Goal: Task Accomplishment & Management: Complete application form

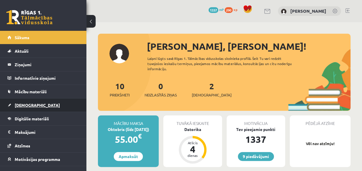
click at [26, 103] on span "[DEMOGRAPHIC_DATA]" at bounding box center [37, 104] width 45 height 5
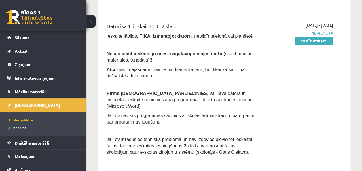
scroll to position [161, 0]
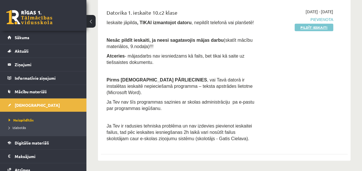
click at [307, 26] on link "Pildīt ieskaiti" at bounding box center [313, 27] width 39 height 7
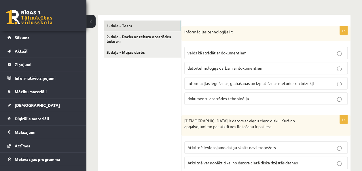
scroll to position [179, 0]
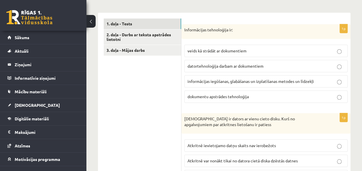
click at [218, 83] on span "informācijas iegūšanas, glabāšanas un izplatīšanas metodes un līdzekļi" at bounding box center [250, 81] width 126 height 5
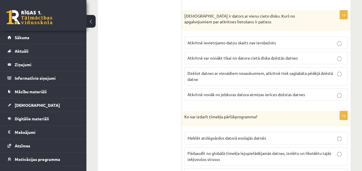
scroll to position [284, 0]
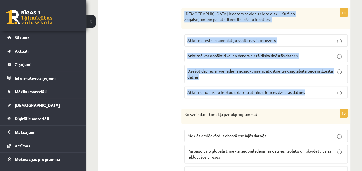
drag, startPoint x: 184, startPoint y: 13, endPoint x: 322, endPoint y: 84, distance: 155.6
click at [322, 84] on div "1p Jānim ir dators ar vienu cieto disku. Kurš no apgalvojumiem par atkritnes li…" at bounding box center [265, 55] width 169 height 95
copy div "Jānim ir dators ar vienu cieto disku. Kurš no apgalvojumiem par atkritnes lieto…"
click at [235, 53] on span "Atkritnē var nonākt tikai no datora cietā diska dzēstās datnes" at bounding box center [242, 55] width 110 height 5
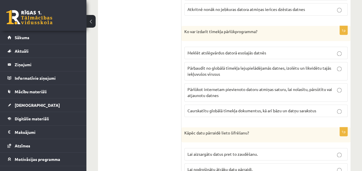
scroll to position [371, 0]
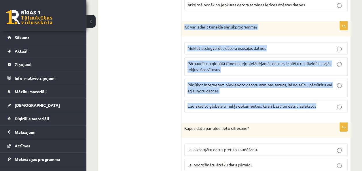
drag, startPoint x: 183, startPoint y: 26, endPoint x: 327, endPoint y: 104, distance: 163.5
click at [327, 104] on div "1p Ko var izdarīt tīmekļa pārlūkprogramma? Meklēt atslēgvārdus datorā esošajās …" at bounding box center [265, 69] width 169 height 96
copy div "Ko var izdarīt tīmekļa pārlūkprogramma? Meklēt atslēgvārdus datorā esošajās dat…"
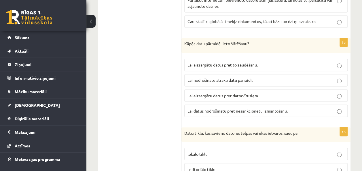
scroll to position [465, 0]
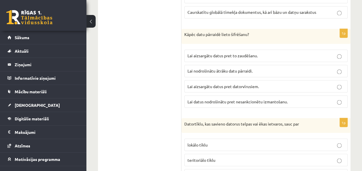
click at [246, 57] on label "Lai aizsargātu datus pret to zaudēšanu." at bounding box center [265, 56] width 163 height 12
click at [236, 100] on span "Lai datus nodrošinātu pret nesankcionētu izmantošanu." at bounding box center [237, 101] width 100 height 5
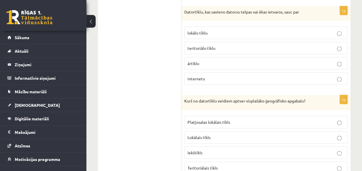
scroll to position [572, 0]
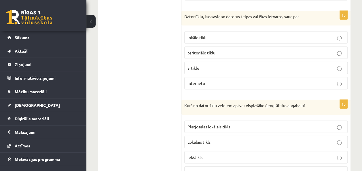
click at [207, 35] on span "lokālo tīklu" at bounding box center [197, 37] width 20 height 5
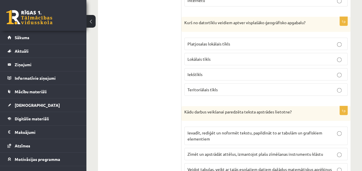
scroll to position [660, 0]
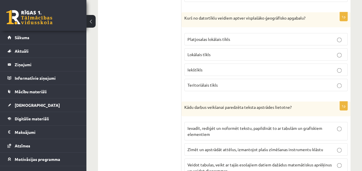
click at [221, 82] on p "Teritoriālais tīkls" at bounding box center [265, 85] width 157 height 6
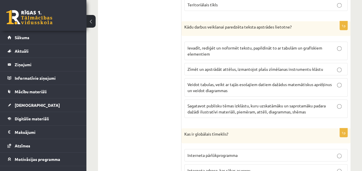
scroll to position [745, 0]
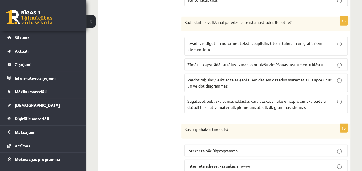
click at [265, 47] on p "Ievadīt, rediģēt un noformēt tekstu, papildināt to ar tabulām un grafiskiem ele…" at bounding box center [265, 46] width 157 height 12
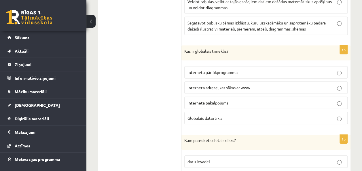
scroll to position [825, 0]
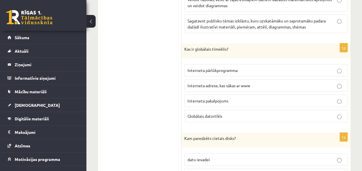
click at [214, 83] on p "Interneta adrese, kas sākas ar www" at bounding box center [265, 86] width 157 height 6
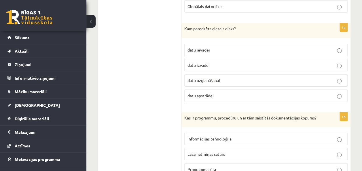
scroll to position [943, 0]
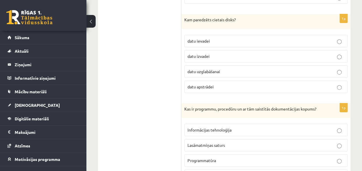
click at [215, 69] on span "datu uzglabāšanai" at bounding box center [203, 71] width 33 height 5
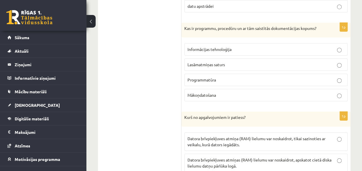
scroll to position [1026, 0]
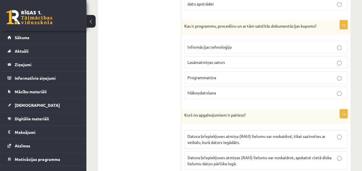
click at [207, 75] on span "Programmatūra" at bounding box center [201, 77] width 28 height 5
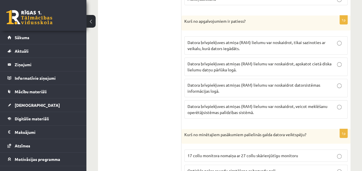
scroll to position [1122, 0]
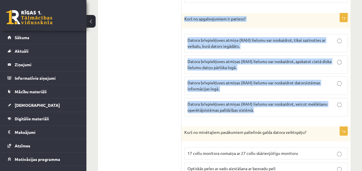
drag, startPoint x: 184, startPoint y: 10, endPoint x: 258, endPoint y: 111, distance: 125.1
click at [258, 111] on div "1p Kurš no apgalvojumiem ir patiess? Datora brīvpiekļuves atmiņa (RAM) lielumu …" at bounding box center [265, 67] width 169 height 108
copy div "Kurš no apgalvojumiem ir patiess? Datora brīvpiekļuves atmiņa (RAM) lielumu var…"
click at [334, 80] on p "Datora brīvpiekļuves atmiņas (RAM) lielumu var noskaidrot datorsistēmas informā…" at bounding box center [265, 86] width 157 height 12
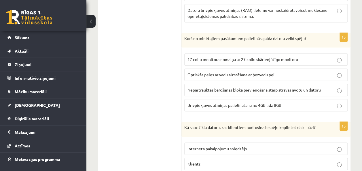
scroll to position [1232, 0]
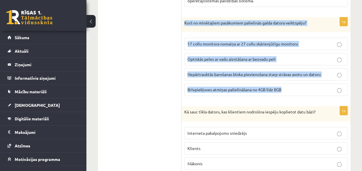
drag, startPoint x: 184, startPoint y: 13, endPoint x: 283, endPoint y: 78, distance: 119.2
click at [283, 78] on div "1p Kurš no minētajiem pasākumiem palielinās galda datora veiktspēju? 17 collu m…" at bounding box center [265, 58] width 169 height 83
copy div "Kurš no minētajiem pasākumiem palielinās galda datora veiktspēju? 17 collu moni…"
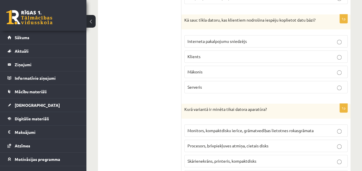
scroll to position [1326, 0]
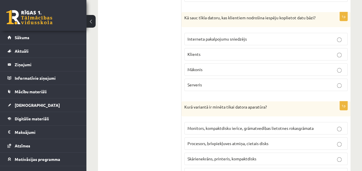
click at [261, 33] on label "Interneta pakalpojumu sniedzējs" at bounding box center [265, 39] width 163 height 12
click at [320, 82] on p "Serveris" at bounding box center [265, 85] width 157 height 6
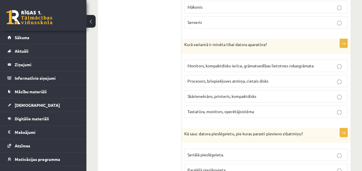
scroll to position [1386, 0]
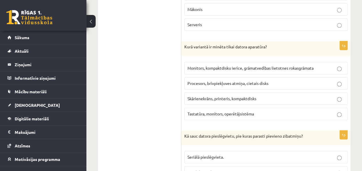
click at [288, 77] on label "Procesors, brīvpiekļuves atmiņa, cietais disks" at bounding box center [265, 83] width 163 height 12
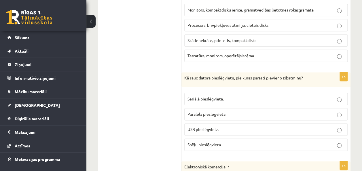
scroll to position [1456, 0]
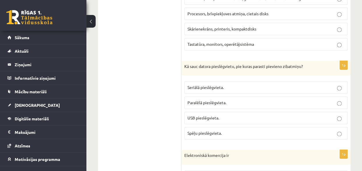
click at [195, 115] on span "USB pieslēgvieta." at bounding box center [203, 117] width 32 height 5
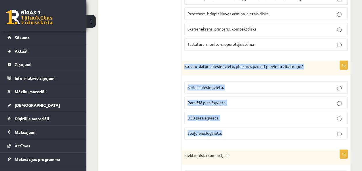
drag, startPoint x: 184, startPoint y: 56, endPoint x: 228, endPoint y: 115, distance: 73.4
click at [228, 115] on div "1p Kā sauc datora pieslēgvietu, pie kuras parasti pievieno zibatmiņu? Seriālā p…" at bounding box center [265, 102] width 169 height 83
copy div "Kā sauc datora pieslēgvietu, pie kuras parasti pievieno zibatmiņu? Seriālā pies…"
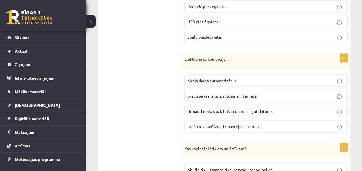
scroll to position [1554, 0]
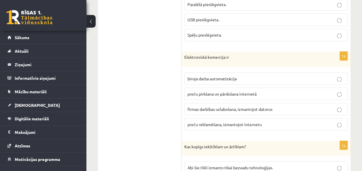
click at [219, 87] on label "preču pirkšana un pārdošana internetā" at bounding box center [265, 93] width 163 height 12
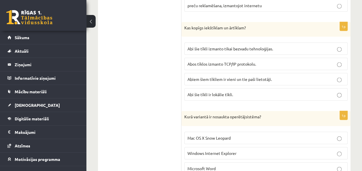
scroll to position [1677, 0]
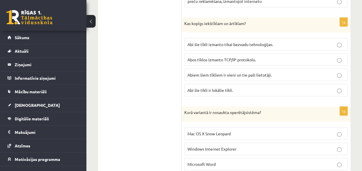
click at [222, 54] on label "Abos tīklos izmanto TCP/IP protokolu." at bounding box center [265, 60] width 163 height 12
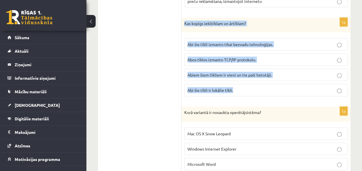
drag, startPoint x: 185, startPoint y: 9, endPoint x: 254, endPoint y: 80, distance: 98.9
click at [254, 80] on div "1p Kas kopīgs iekštīklam un ārtīklam? Abi šie tīkli izmanto tikai bezvadu tehno…" at bounding box center [265, 59] width 169 height 83
copy div "Kas kopīgs iekštīklam un ārtīklam? Abi šie tīkli izmanto tikai bezvadu tehnoloģ…"
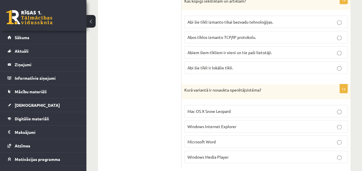
click at [223, 124] on span "Windows Internet Explorer" at bounding box center [211, 126] width 49 height 5
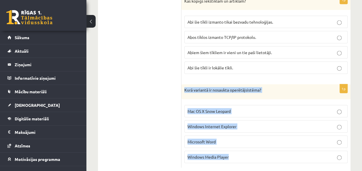
drag, startPoint x: 184, startPoint y: 78, endPoint x: 230, endPoint y: 148, distance: 83.7
click at [230, 148] on div "1p Kurā variantā ir nosaukta operētājsistēma? Mac OS X Snow Leopard Windows Int…" at bounding box center [265, 125] width 169 height 83
copy div "Kurā variantā ir nosaukta operētājsistēma? Mac OS X Snow Leopard Windows Intern…"
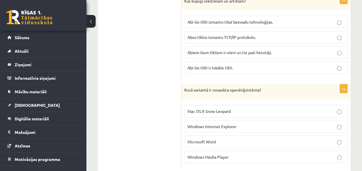
click at [340, 108] on p "Mac OS X Snow Leopard" at bounding box center [265, 111] width 157 height 6
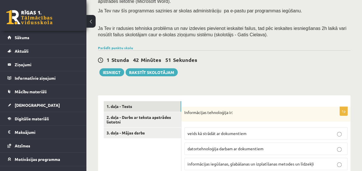
scroll to position [89, 0]
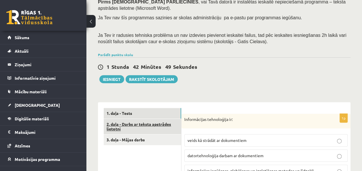
click at [159, 121] on link "2. daļa - Darbs ar teksta apstrādes lietotni" at bounding box center [142, 127] width 77 height 16
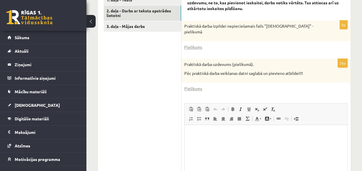
scroll to position [199, 0]
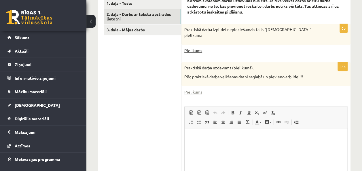
click at [196, 51] on link "Pielikums" at bounding box center [193, 50] width 18 height 6
click at [196, 92] on link "Pielikums" at bounding box center [193, 92] width 18 height 6
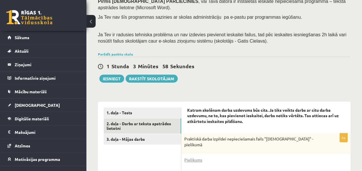
scroll to position [88, 0]
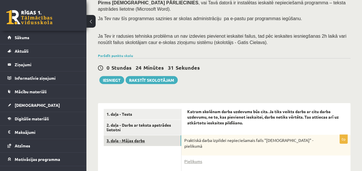
click at [159, 144] on link "3. daļa - Mājas darbs" at bounding box center [142, 140] width 77 height 11
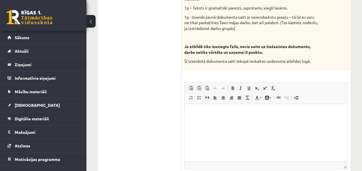
scroll to position [366, 0]
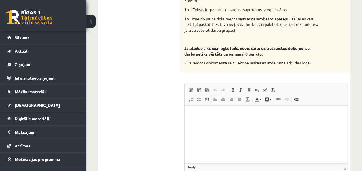
click at [302, 123] on html at bounding box center [265, 115] width 163 height 18
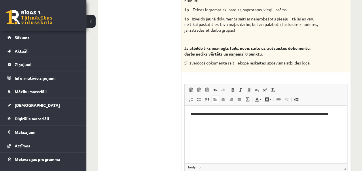
click at [304, 129] on html "**********" at bounding box center [265, 118] width 163 height 24
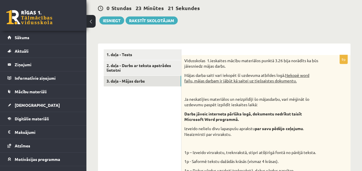
scroll to position [146, 0]
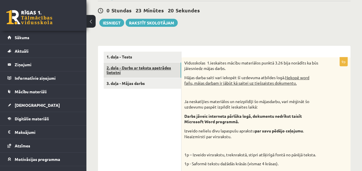
click at [158, 66] on link "2. daļa - Darbs ar teksta apstrādes lietotni" at bounding box center [142, 70] width 77 height 16
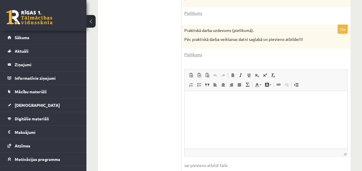
scroll to position [237, 0]
click at [288, 108] on html at bounding box center [265, 99] width 163 height 18
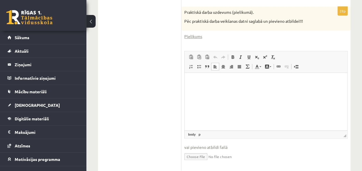
scroll to position [255, 0]
click at [197, 155] on input "file" at bounding box center [265, 156] width 163 height 12
type input "**********"
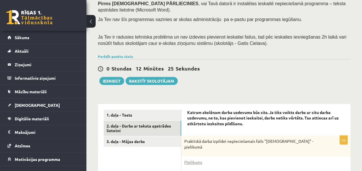
scroll to position [63, 0]
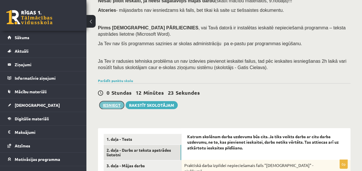
click at [116, 105] on button "Iesniegt" at bounding box center [111, 105] width 25 height 8
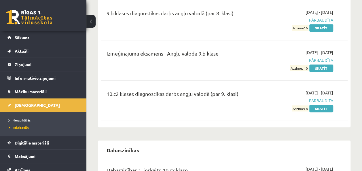
scroll to position [202, 0]
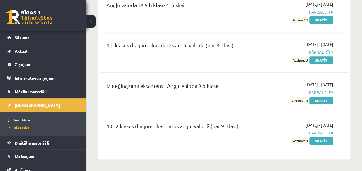
click at [28, 117] on link "Neizpildītās" at bounding box center [45, 119] width 72 height 5
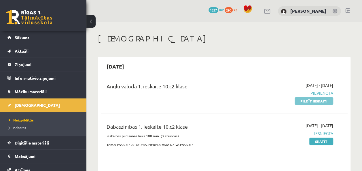
click at [323, 98] on link "Pildīt ieskaiti" at bounding box center [313, 100] width 39 height 7
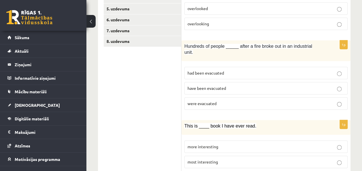
scroll to position [149, 0]
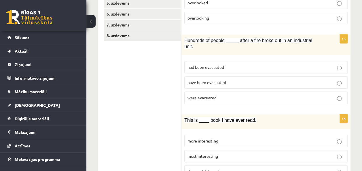
click at [228, 64] on p "had been evacuated" at bounding box center [265, 67] width 157 height 6
click at [222, 79] on p "have been evacuated" at bounding box center [265, 82] width 157 height 6
click at [214, 95] on span "were evacuated" at bounding box center [201, 97] width 29 height 5
click at [231, 64] on p "had been evacuated" at bounding box center [265, 67] width 157 height 6
click at [291, 79] on p "have been evacuated" at bounding box center [265, 82] width 157 height 6
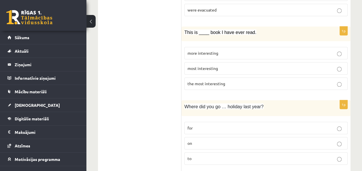
scroll to position [233, 0]
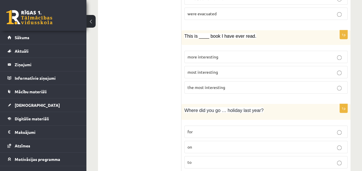
click at [229, 81] on label "the most interesting" at bounding box center [265, 87] width 163 height 12
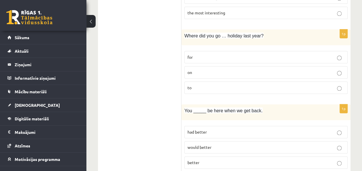
scroll to position [317, 0]
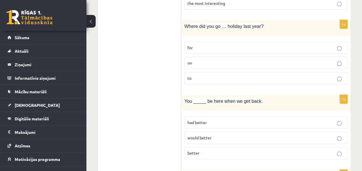
click at [241, 60] on p "on" at bounding box center [265, 63] width 157 height 6
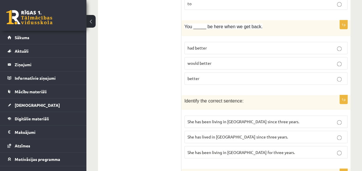
scroll to position [403, 0]
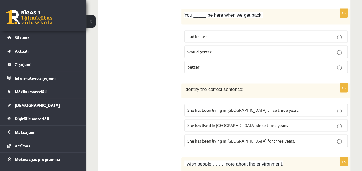
click at [212, 32] on label "had better" at bounding box center [265, 36] width 163 height 12
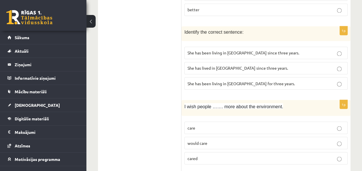
scroll to position [462, 0]
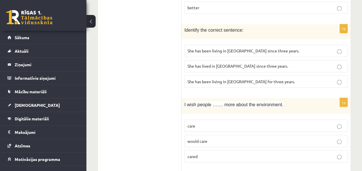
click at [208, 78] on p "She has been living in Paris for three years." at bounding box center [265, 81] width 157 height 6
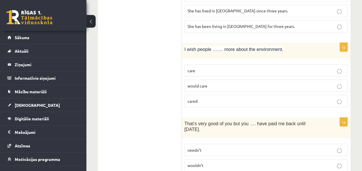
scroll to position [526, 0]
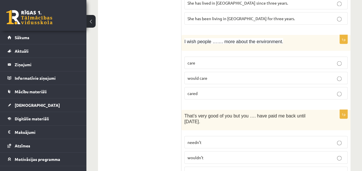
click at [213, 90] on p "cared" at bounding box center [265, 93] width 157 height 6
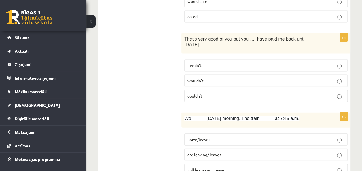
scroll to position [610, 0]
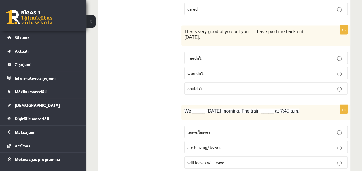
click at [203, 85] on p "couldn’t" at bounding box center [265, 88] width 157 height 6
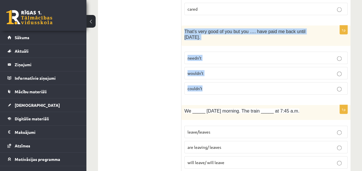
drag, startPoint x: 184, startPoint y: 21, endPoint x: 212, endPoint y: 72, distance: 58.0
click at [212, 72] on div "1p That’s very good of you but you …. have paid me back until tomorrow. needn’t…" at bounding box center [265, 63] width 169 height 74
copy div "That’s very good of you but you …. have paid me back until tomorrow. needn’t wo…"
click at [247, 55] on p "needn’t" at bounding box center [265, 58] width 157 height 6
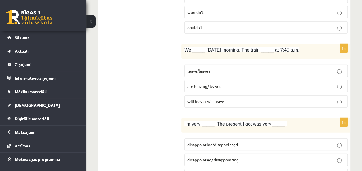
scroll to position [678, 0]
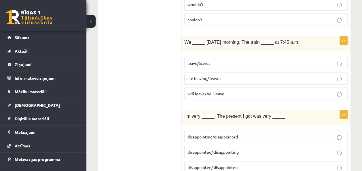
click at [295, 72] on label "are leaving/ leaves" at bounding box center [265, 78] width 163 height 12
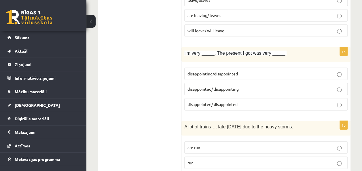
scroll to position [745, 0]
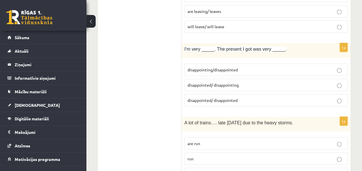
click at [232, 82] on p "disappointed/ disappointing" at bounding box center [265, 85] width 157 height 6
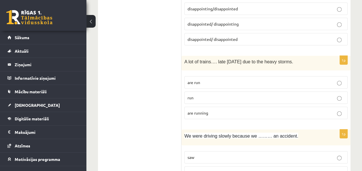
scroll to position [810, 0]
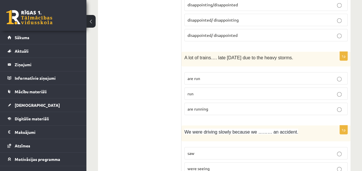
click at [207, 106] on span "are running" at bounding box center [197, 108] width 21 height 5
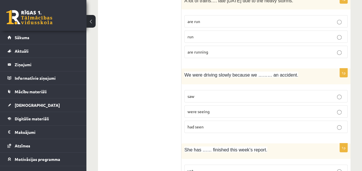
scroll to position [879, 0]
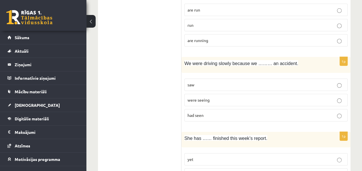
click at [234, 82] on p "saw" at bounding box center [265, 85] width 157 height 6
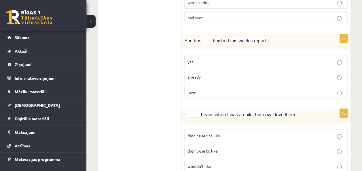
scroll to position [980, 0]
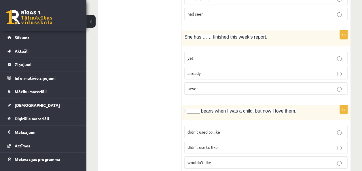
click at [204, 70] on p "already" at bounding box center [265, 73] width 157 height 6
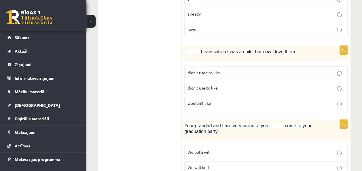
scroll to position [1045, 0]
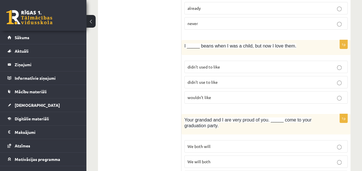
click at [211, 79] on span "didn’t use to like" at bounding box center [202, 81] width 30 height 5
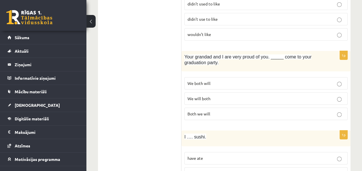
scroll to position [1110, 0]
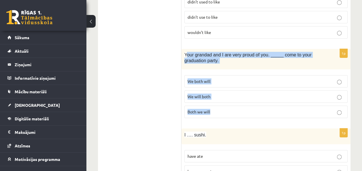
drag, startPoint x: 185, startPoint y: 36, endPoint x: 219, endPoint y: 89, distance: 63.1
click at [219, 89] on div "1p Your grandad and I are very proud of you. _____ come to your graduation part…" at bounding box center [265, 86] width 169 height 74
drag, startPoint x: 219, startPoint y: 89, endPoint x: 218, endPoint y: 96, distance: 7.0
click at [218, 96] on div "1p Your grandad and I are very proud of you. _____ come to your graduation part…" at bounding box center [265, 86] width 169 height 74
copy div "Your grandad and I are very proud of you. _____ come to your graduation party. …"
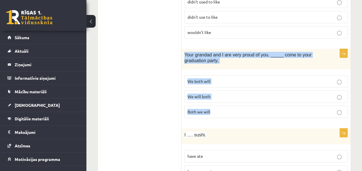
click at [227, 94] on p "We will both" at bounding box center [265, 97] width 157 height 6
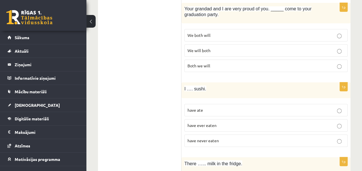
scroll to position [1160, 0]
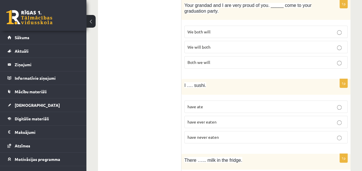
click at [211, 134] on span "have never eaten" at bounding box center [202, 136] width 31 height 5
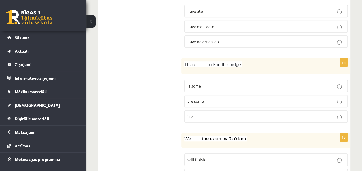
scroll to position [1263, 0]
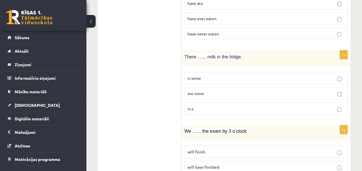
click at [214, 75] on p "is some" at bounding box center [265, 78] width 157 height 6
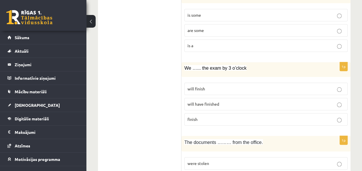
scroll to position [1328, 0]
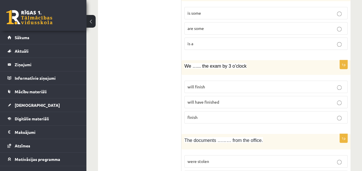
click at [207, 99] on span "will have finished" at bounding box center [203, 101] width 32 height 5
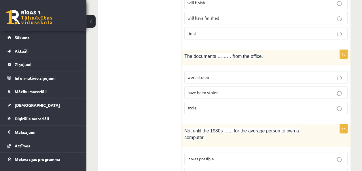
scroll to position [1414, 0]
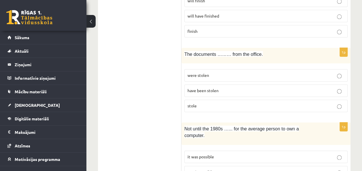
click at [203, 88] on span "have been stolen" at bounding box center [202, 90] width 31 height 5
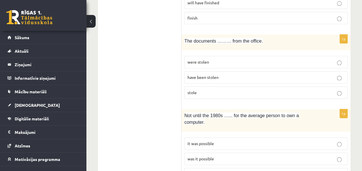
click at [200, 137] on label "it was possible" at bounding box center [265, 143] width 163 height 12
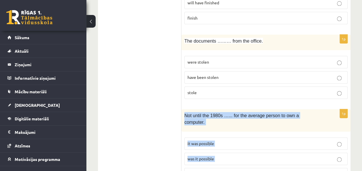
drag, startPoint x: 185, startPoint y: 92, endPoint x: 236, endPoint y: 136, distance: 67.9
click at [236, 136] on div "1p Not until the 1980s …... for the average person to own a computer. it was po…" at bounding box center [265, 146] width 169 height 75
copy div "Not until the 1980s …... for the average person to own a computer. it was possi…"
click at [210, 153] on label "was it possible" at bounding box center [265, 159] width 163 height 12
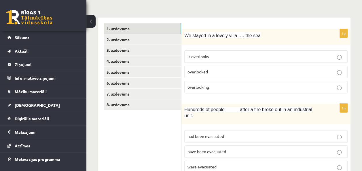
scroll to position [78, 0]
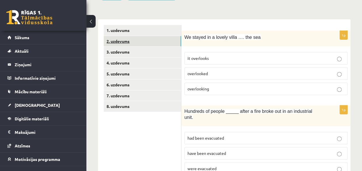
click at [164, 43] on link "2. uzdevums" at bounding box center [142, 41] width 77 height 11
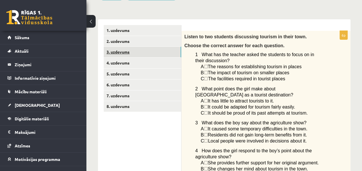
click at [158, 52] on link "3. uzdevums" at bounding box center [142, 52] width 77 height 11
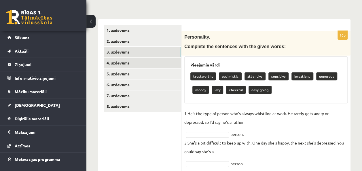
click at [153, 60] on link "4. uzdevums" at bounding box center [142, 63] width 77 height 11
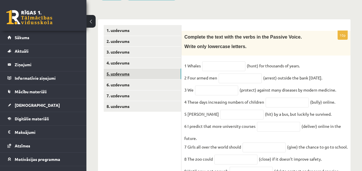
click at [151, 70] on link "5. uzdevums" at bounding box center [142, 73] width 77 height 11
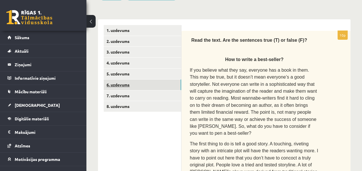
click at [144, 86] on link "6. uzdevums" at bounding box center [142, 84] width 77 height 11
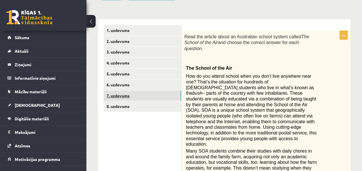
click at [140, 95] on link "7. uzdevums" at bounding box center [142, 95] width 77 height 11
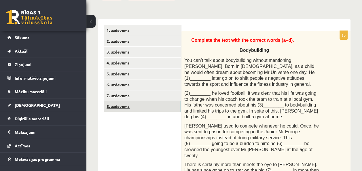
click at [139, 104] on link "8. uzdevums" at bounding box center [142, 106] width 77 height 11
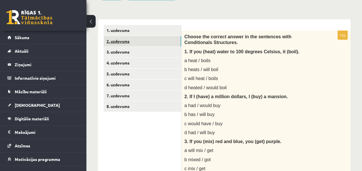
click at [142, 41] on link "2. uzdevums" at bounding box center [142, 41] width 77 height 11
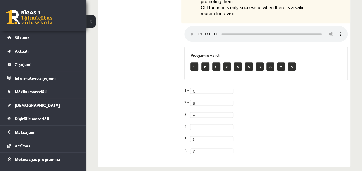
scroll to position [329, 0]
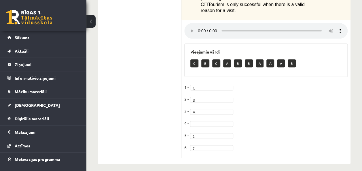
click at [230, 148] on fieldset "1 - C * 2 - B * 3 - A * 4 - 5 - C * 6 - C *" at bounding box center [265, 119] width 163 height 73
click at [224, 155] on fieldset "1 - C * 2 - B * 3 - A * 4 - 5 - C * 6 - C *" at bounding box center [265, 119] width 163 height 73
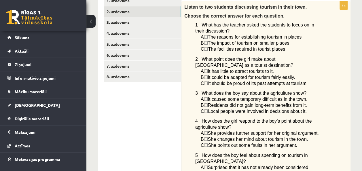
scroll to position [111, 0]
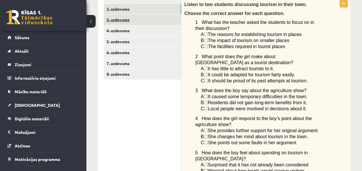
click at [166, 23] on link "3. uzdevums" at bounding box center [142, 19] width 77 height 11
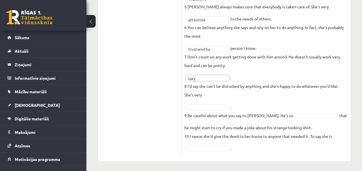
scroll to position [281, 0]
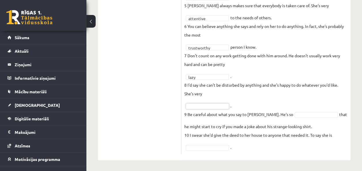
click at [280, 118] on fieldset "**********" at bounding box center [265, 21] width 163 height 259
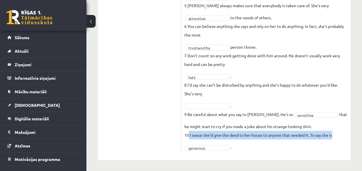
drag, startPoint x: 189, startPoint y: 133, endPoint x: 218, endPoint y: 149, distance: 33.1
click at [218, 149] on fieldset "**********" at bounding box center [265, 21] width 163 height 259
copy fieldset "I swear she'd give the deed to her house to anyone that needed it. To say she i…"
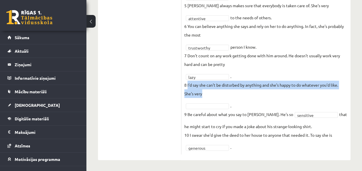
drag, startPoint x: 188, startPoint y: 83, endPoint x: 202, endPoint y: 98, distance: 20.8
click at [202, 98] on fieldset "**********" at bounding box center [265, 21] width 163 height 259
copy p "I'd say she can't be disturbed by anything and she's happy to do whatever you'd…"
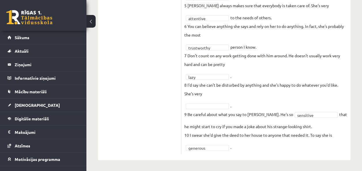
click at [318, 68] on fieldset "**********" at bounding box center [265, 21] width 163 height 259
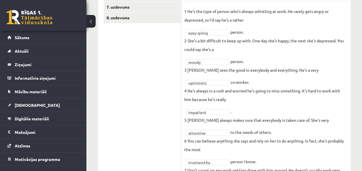
scroll to position [167, 0]
drag, startPoint x: 185, startPoint y: 10, endPoint x: 248, endPoint y: 28, distance: 65.0
click at [248, 28] on fieldset "**********" at bounding box center [265, 135] width 163 height 259
copy fieldset "He's the type of person who's always whistling at work. He rarely gets angry or…"
click at [220, 28] on fieldset "**********" at bounding box center [265, 135] width 163 height 259
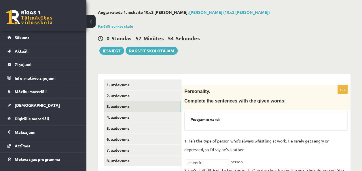
scroll to position [23, 0]
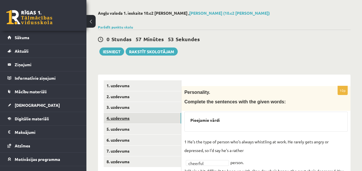
click at [147, 116] on link "4. uzdevums" at bounding box center [142, 118] width 77 height 11
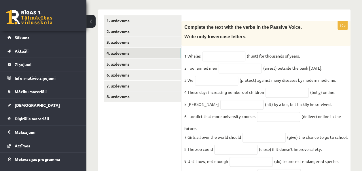
scroll to position [87, 0]
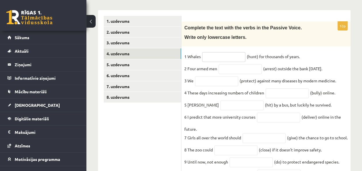
click at [219, 57] on input "text" at bounding box center [223, 57] width 43 height 10
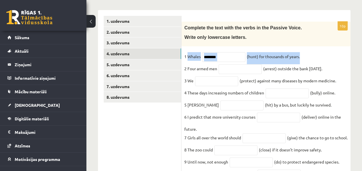
drag, startPoint x: 188, startPoint y: 58, endPoint x: 310, endPoint y: 49, distance: 122.4
click at [310, 49] on div "10p Complete the text with the verbs in the Passive Voice. Write only lowercase…" at bounding box center [265, 108] width 169 height 172
copy fieldset "Whales (hunt) for thousands of years."
click at [226, 58] on input "********" at bounding box center [223, 57] width 43 height 10
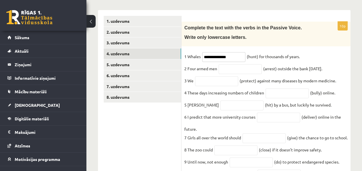
type input "**********"
click at [254, 70] on input "text" at bounding box center [239, 69] width 43 height 10
type input "**********"
click at [216, 86] on input "text" at bounding box center [216, 81] width 43 height 10
type input "**********"
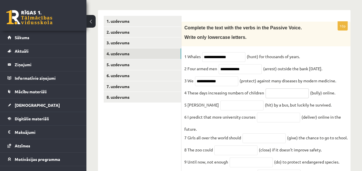
click at [292, 94] on input "text" at bounding box center [286, 93] width 43 height 10
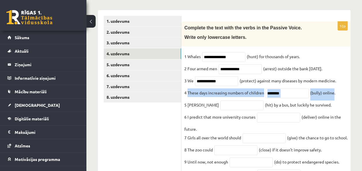
drag, startPoint x: 187, startPoint y: 95, endPoint x: 334, endPoint y: 96, distance: 146.8
click at [334, 96] on fieldset "**********" at bounding box center [265, 121] width 163 height 138
copy fieldset "These days increasing numbers of children (bully) online"
click at [267, 92] on input "*******" at bounding box center [286, 93] width 43 height 10
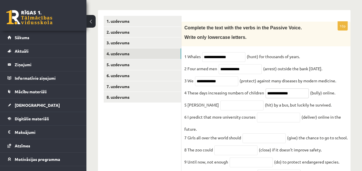
type input "**********"
click at [239, 106] on input "text" at bounding box center [241, 105] width 43 height 10
click at [187, 105] on p "5 Simon" at bounding box center [201, 104] width 35 height 9
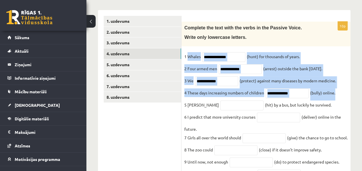
drag, startPoint x: 187, startPoint y: 57, endPoint x: 348, endPoint y: 97, distance: 165.7
click at [348, 97] on div "**********" at bounding box center [265, 108] width 169 height 172
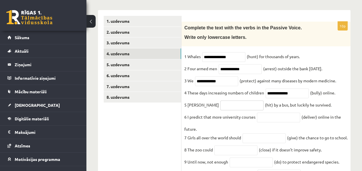
click at [225, 103] on input "text" at bounding box center [241, 105] width 43 height 10
type input "*******"
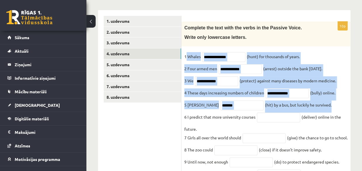
drag, startPoint x: 186, startPoint y: 55, endPoint x: 315, endPoint y: 108, distance: 139.6
click at [315, 108] on fieldset "**********" at bounding box center [265, 121] width 163 height 138
copy fieldset "Whales (hunt) for thousands of years. 2 Four armed men (arrest) outside the ban…"
click at [268, 97] on input "**********" at bounding box center [286, 93] width 43 height 10
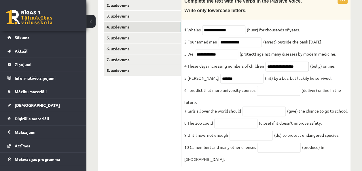
scroll to position [115, 0]
type input "**********"
click at [277, 92] on input "text" at bounding box center [278, 90] width 43 height 10
type input "**********"
drag, startPoint x: 264, startPoint y: 116, endPoint x: 254, endPoint y: 117, distance: 10.4
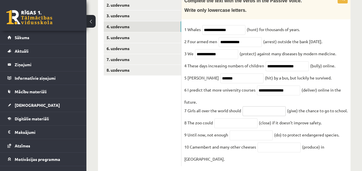
click at [254, 116] on input "text" at bounding box center [263, 111] width 43 height 10
type input "********"
click at [243, 128] on input "text" at bounding box center [235, 123] width 43 height 10
type input "*********"
click at [238, 140] on input "text" at bounding box center [250, 135] width 43 height 10
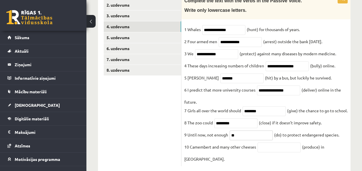
type input "*"
type input "**********"
click at [283, 152] on input "text" at bounding box center [278, 147] width 43 height 10
type input "**********"
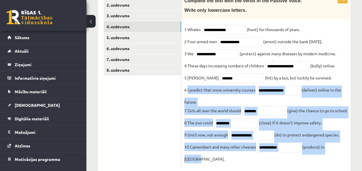
drag, startPoint x: 187, startPoint y: 92, endPoint x: 343, endPoint y: 156, distance: 168.7
click at [343, 156] on fieldset "**********" at bounding box center [265, 94] width 163 height 138
copy fieldset "I predict that more university courses (deliver) online in the future. 7 Girls …"
click at [239, 140] on input "**********" at bounding box center [250, 135] width 43 height 10
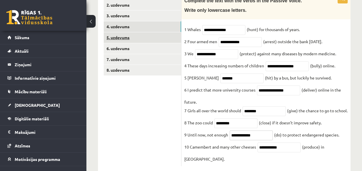
type input "**********"
click at [143, 38] on link "5. uzdevums" at bounding box center [142, 37] width 77 height 11
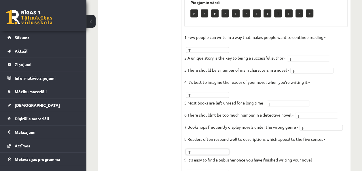
scroll to position [555, 0]
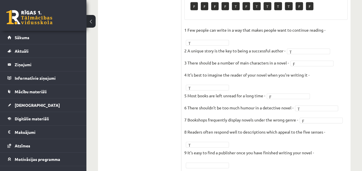
click at [222, 121] on fieldset "1 Few people can write in a way that makes people want to continue reading - T …" at bounding box center [265, 112] width 163 height 173
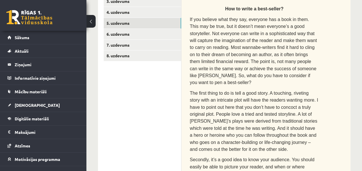
scroll to position [113, 0]
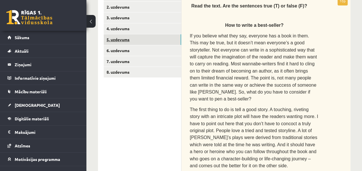
click at [147, 44] on link "5. uzdevums" at bounding box center [142, 39] width 77 height 11
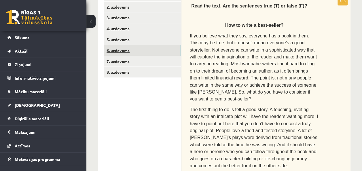
click at [146, 49] on link "6. uzdevums" at bounding box center [142, 50] width 77 height 11
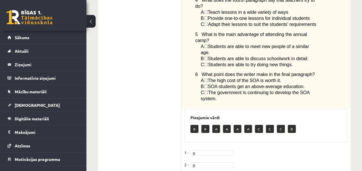
scroll to position [628, 0]
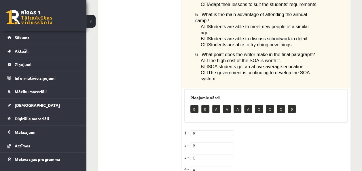
click at [224, 146] on fieldset "1 - B * 2 - B * 3 - C * 4 - A * 5 - C * 6 -" at bounding box center [265, 164] width 163 height 73
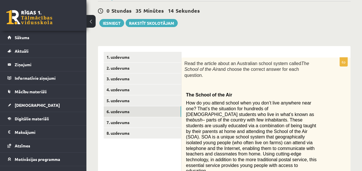
scroll to position [47, 0]
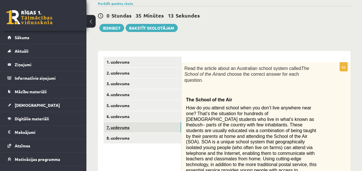
click at [166, 122] on link "7. uzdevums" at bounding box center [142, 127] width 77 height 11
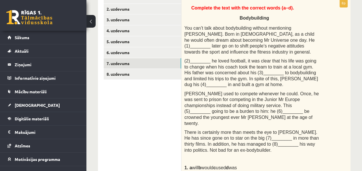
scroll to position [112, 0]
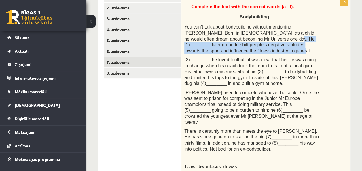
drag, startPoint x: 244, startPoint y: 38, endPoint x: 259, endPoint y: 51, distance: 19.8
click at [259, 51] on p "You can’t talk about bodybuilding without mentioning Arnold Schwarzenegger. Bor…" at bounding box center [251, 39] width 134 height 30
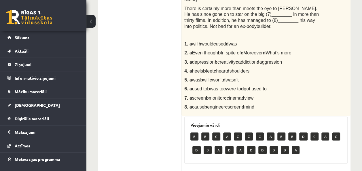
scroll to position [237, 0]
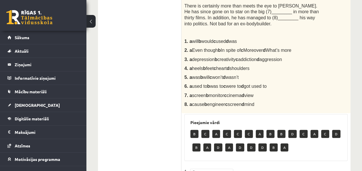
click at [361, 113] on div "Angļu valoda 1. ieskaite 10.c2 klase , Margarita Petruse (10.c2 klase) Parādīt …" at bounding box center [223, 34] width 275 height 498
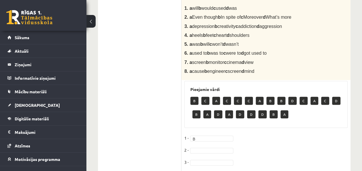
scroll to position [271, 0]
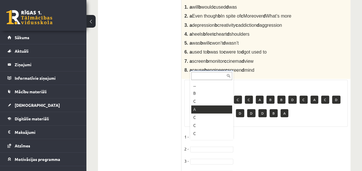
drag, startPoint x: 210, startPoint y: 111, endPoint x: 313, endPoint y: 126, distance: 104.1
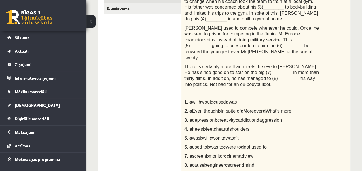
scroll to position [176, 0]
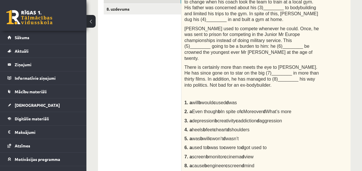
click at [245, 14] on span "(2)________ he loved football, it was clear that his life was going to change w…" at bounding box center [251, 7] width 134 height 28
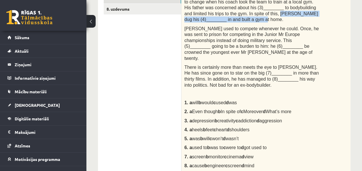
drag, startPoint x: 245, startPoint y: 14, endPoint x: 266, endPoint y: 17, distance: 21.6
click at [266, 17] on p "(2)________ he loved football, it was clear that his life was going to change w…" at bounding box center [251, 8] width 134 height 30
drag, startPoint x: 266, startPoint y: 17, endPoint x: 262, endPoint y: 16, distance: 4.6
click at [262, 16] on p "(2)________ he loved football, it was clear that his life was going to change w…" at bounding box center [251, 8] width 134 height 30
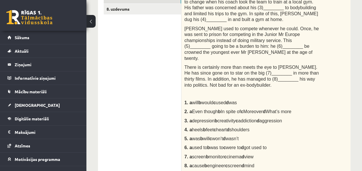
click at [257, 23] on div "Complete the text with the correct words (a–d). Bodybuilding You can’t talk abo…" at bounding box center [265, 54] width 169 height 241
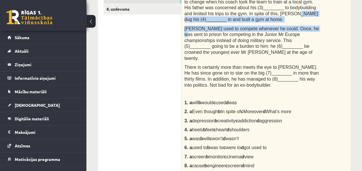
drag, startPoint x: 259, startPoint y: 13, endPoint x: 301, endPoint y: 22, distance: 43.5
click at [301, 22] on div "Complete the text with the correct words (a–d). Bodybuilding You can’t talk abo…" at bounding box center [265, 54] width 169 height 241
drag, startPoint x: 301, startPoint y: 22, endPoint x: 299, endPoint y: 20, distance: 3.5
click at [299, 20] on p "(2)________ he loved football, it was clear that his life was going to change w…" at bounding box center [251, 8] width 134 height 30
click at [262, 16] on p "(2)________ he loved football, it was clear that his life was going to change w…" at bounding box center [251, 8] width 134 height 30
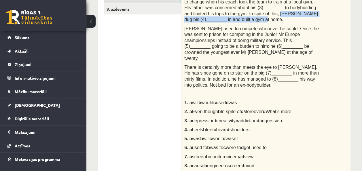
drag, startPoint x: 246, startPoint y: 14, endPoint x: 249, endPoint y: 17, distance: 4.7
click at [249, 17] on p "(2)________ he loved football, it was clear that his life was going to change w…" at bounding box center [251, 8] width 134 height 30
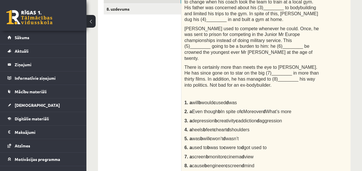
click at [292, 118] on p "3. a depression b creativity c addiction d aggression" at bounding box center [251, 121] width 134 height 6
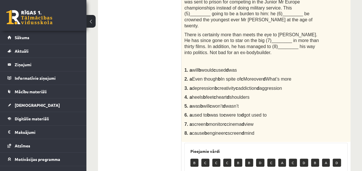
scroll to position [207, 0]
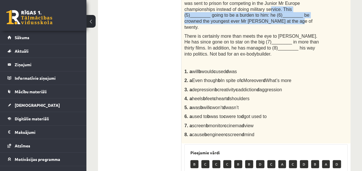
drag, startPoint x: 226, startPoint y: 8, endPoint x: 238, endPoint y: 20, distance: 17.1
click at [238, 20] on p "Arnold used to compete whenever he could. Once, he was sent to prison for compe…" at bounding box center [251, 13] width 134 height 36
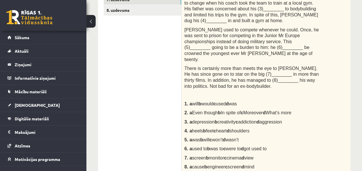
scroll to position [172, 0]
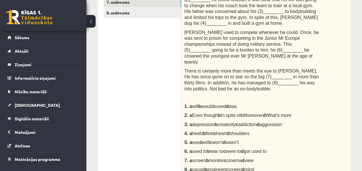
drag, startPoint x: 189, startPoint y: 135, endPoint x: 273, endPoint y: 140, distance: 84.8
click at [273, 140] on div "Complete the text with the correct words (a–d). Bodybuilding You can’t talk abo…" at bounding box center [265, 57] width 169 height 241
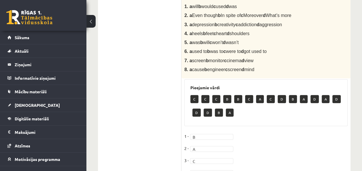
scroll to position [271, 0]
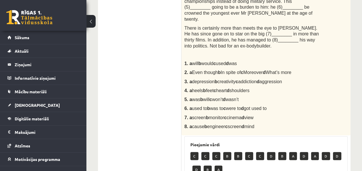
scroll to position [220, 0]
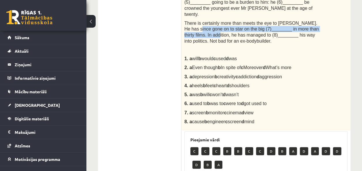
drag, startPoint x: 184, startPoint y: 20, endPoint x: 193, endPoint y: 29, distance: 13.0
click at [193, 29] on span "There is certainly more than meets the eye to Arnold Schwarzenegger. He has sin…" at bounding box center [251, 32] width 134 height 23
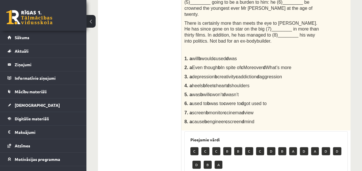
click at [259, 74] on b "d" at bounding box center [257, 76] width 3 height 5
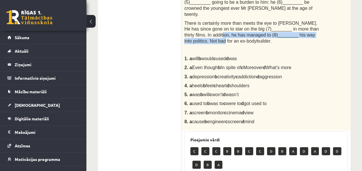
drag, startPoint x: 196, startPoint y: 29, endPoint x: 319, endPoint y: 30, distance: 123.2
click at [319, 30] on div "Complete the text with the correct words (a–d). Bodybuilding You can’t talk abo…" at bounding box center [265, 9] width 169 height 241
drag, startPoint x: 268, startPoint y: 113, endPoint x: 189, endPoint y: 112, distance: 78.9
click at [189, 119] on p "8. a cause b engineer c screen d mind" at bounding box center [251, 122] width 134 height 6
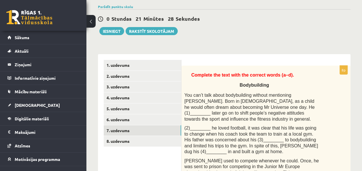
scroll to position [53, 0]
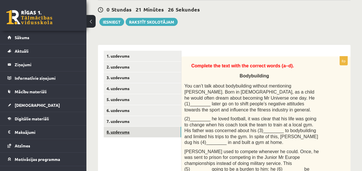
click at [166, 134] on link "8. uzdevums" at bounding box center [142, 132] width 77 height 11
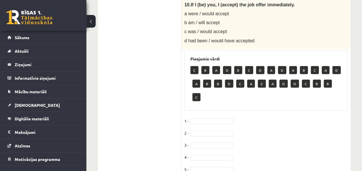
scroll to position [563, 0]
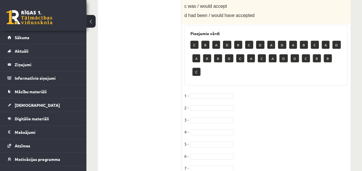
drag, startPoint x: 216, startPoint y: 85, endPoint x: 219, endPoint y: 79, distance: 6.4
click at [219, 91] on fieldset "1 - 2 - 3 - 4 - 5 - 6 - 7 - 8 - 9 - 10 -" at bounding box center [265, 151] width 163 height 121
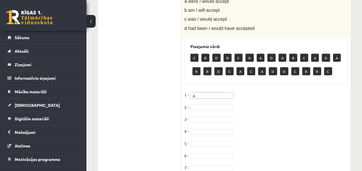
scroll to position [565, 0]
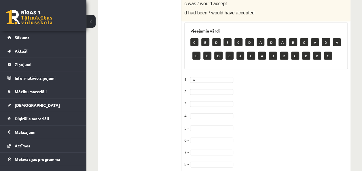
click at [213, 94] on fieldset "1 - A * 2 - 3 - 4 - 5 - 6 - 7 - 8 - 9 - 10 -" at bounding box center [265, 135] width 163 height 121
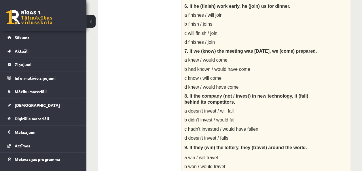
scroll to position [348, 0]
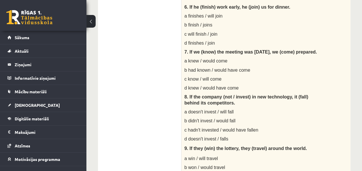
click at [199, 17] on span "a finishes / will join" at bounding box center [203, 16] width 38 height 5
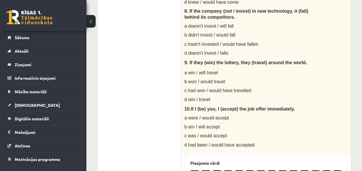
scroll to position [436, 0]
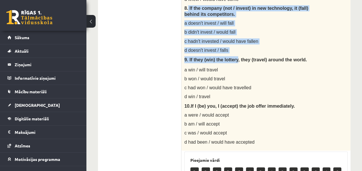
drag, startPoint x: 188, startPoint y: 8, endPoint x: 232, endPoint y: 53, distance: 62.5
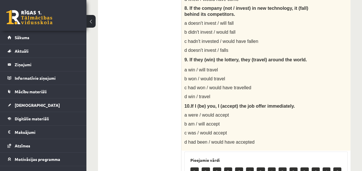
click at [275, 69] on p "a win / will travel" at bounding box center [251, 70] width 134 height 6
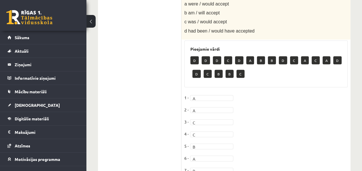
scroll to position [609, 0]
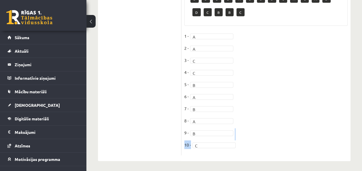
drag, startPoint x: 361, startPoint y: 155, endPoint x: 364, endPoint y: 137, distance: 17.7
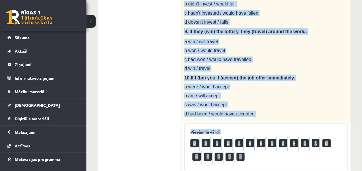
scroll to position [504, 0]
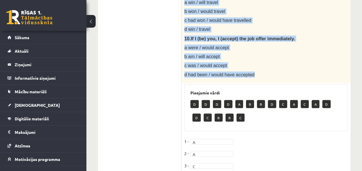
drag, startPoint x: 184, startPoint y: 16, endPoint x: 252, endPoint y: 72, distance: 87.7
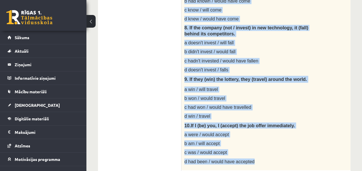
scroll to position [416, 0]
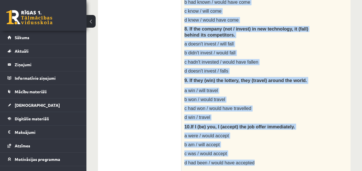
click at [307, 117] on p "d win / travel" at bounding box center [251, 117] width 134 height 6
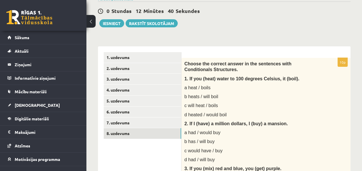
scroll to position [0, 0]
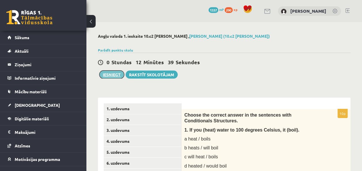
click at [117, 74] on button "Iesniegt" at bounding box center [111, 75] width 25 height 8
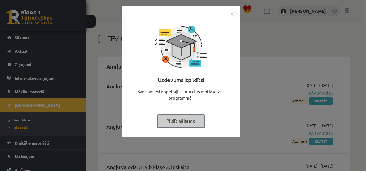
click at [189, 125] on button "Pildīt nākamo" at bounding box center [180, 120] width 47 height 13
